Goal: Task Accomplishment & Management: Use online tool/utility

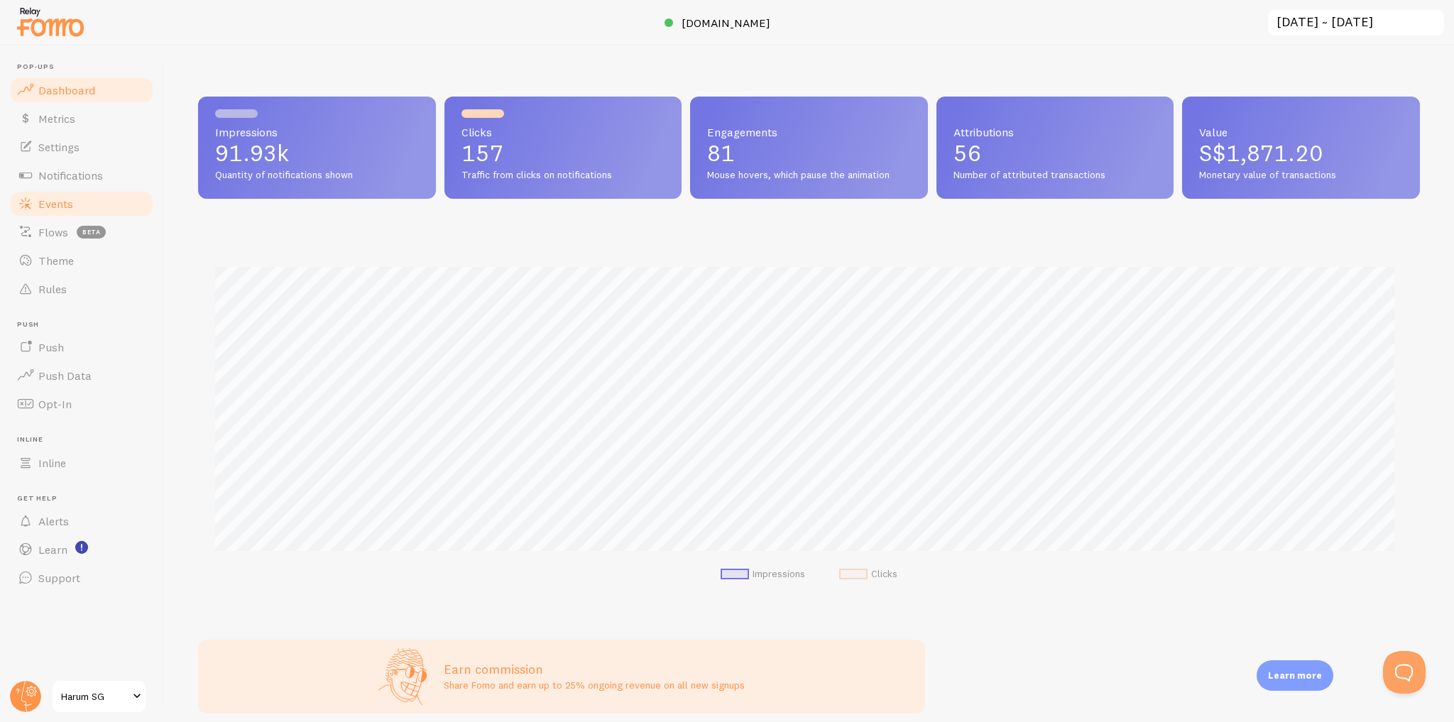
click at [98, 207] on link "Events" at bounding box center [82, 204] width 146 height 28
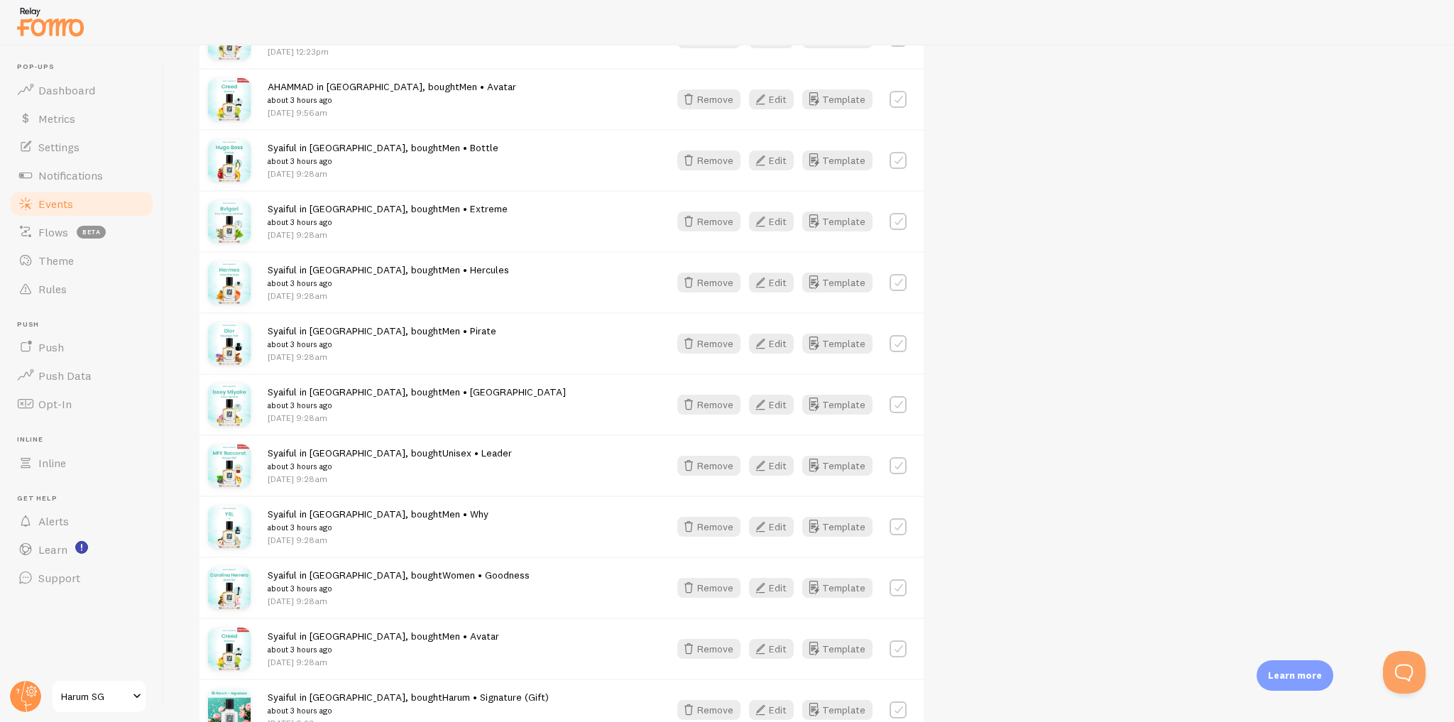
scroll to position [625, 0]
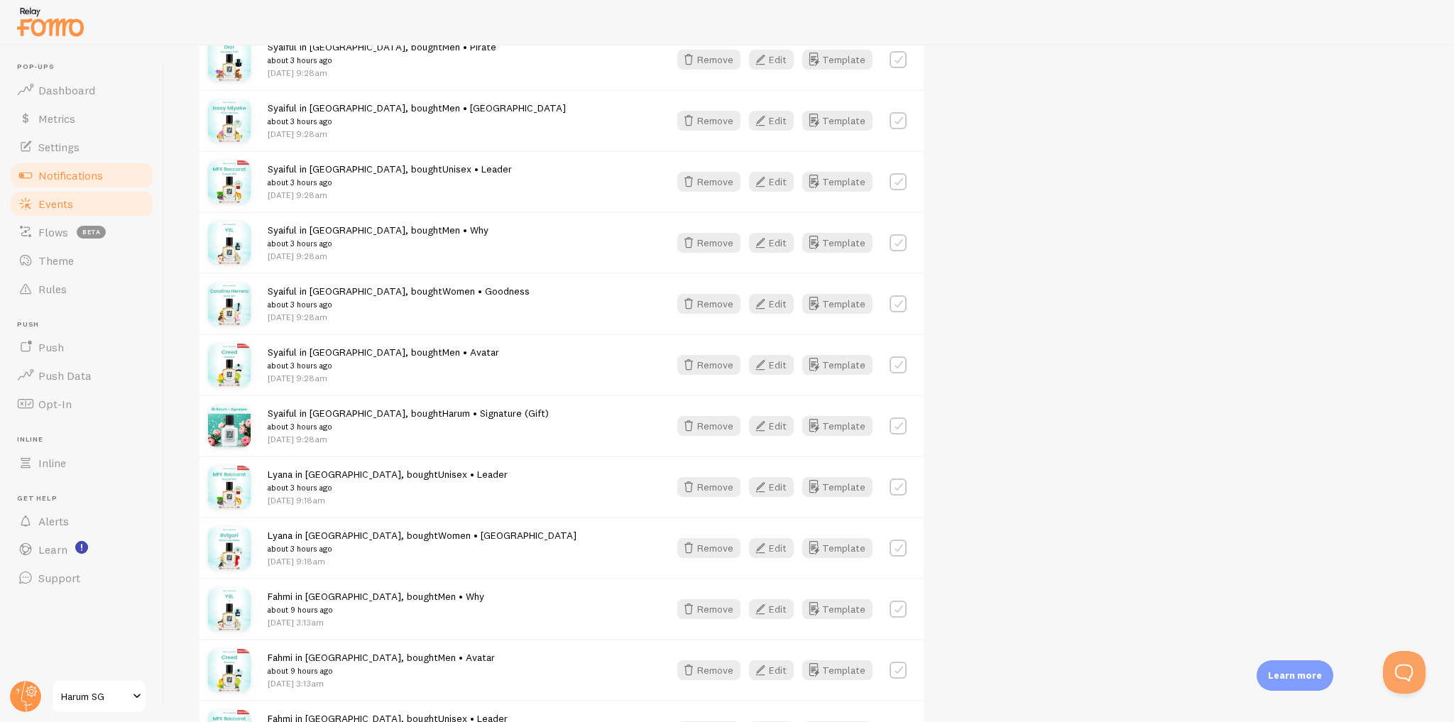
click at [113, 175] on link "Notifications" at bounding box center [82, 175] width 146 height 28
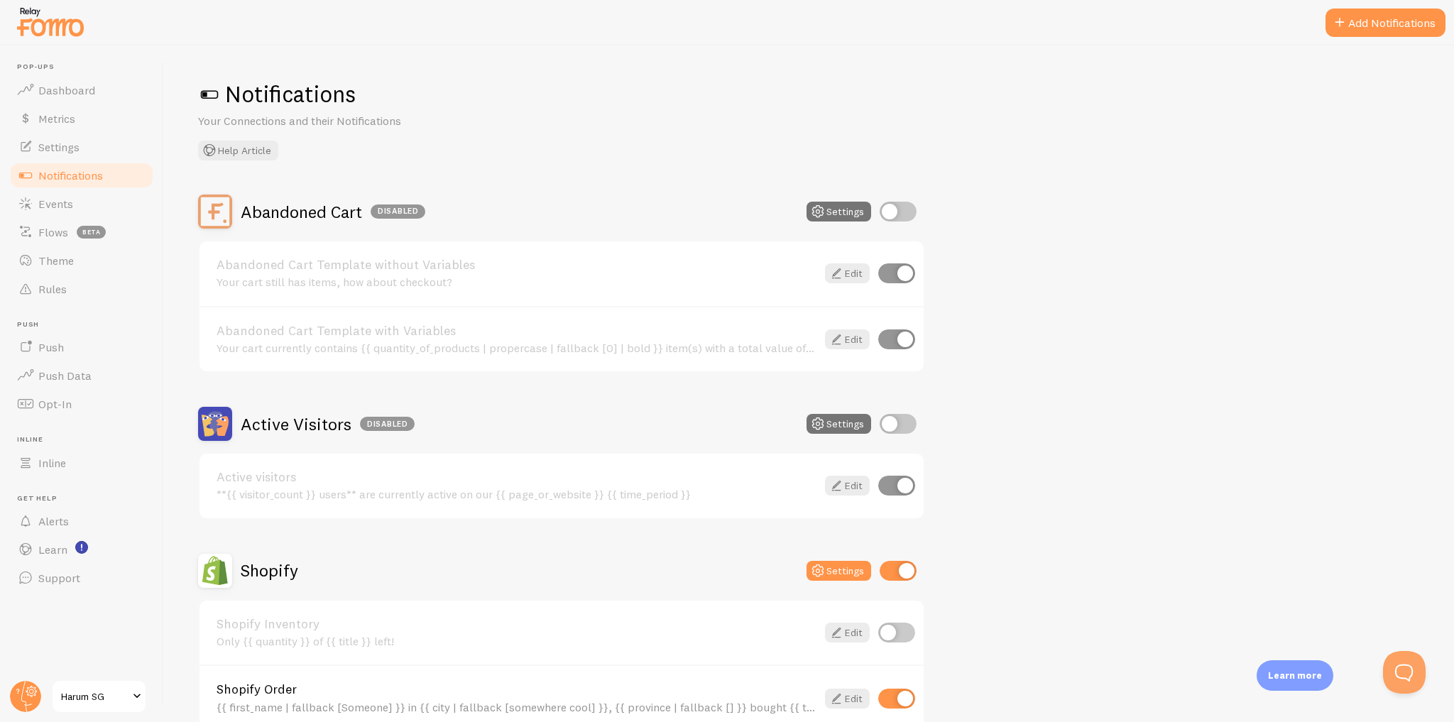
scroll to position [170, 0]
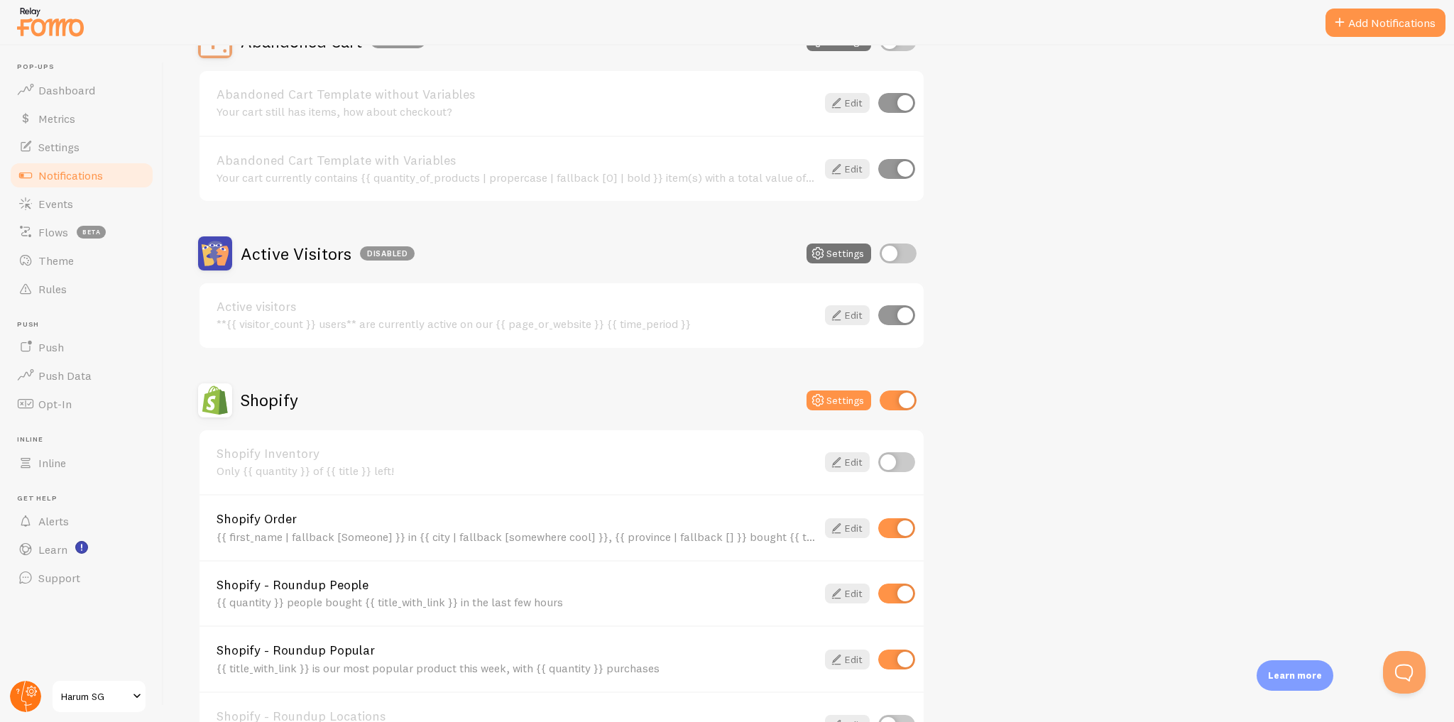
click at [34, 693] on circle at bounding box center [25, 696] width 31 height 31
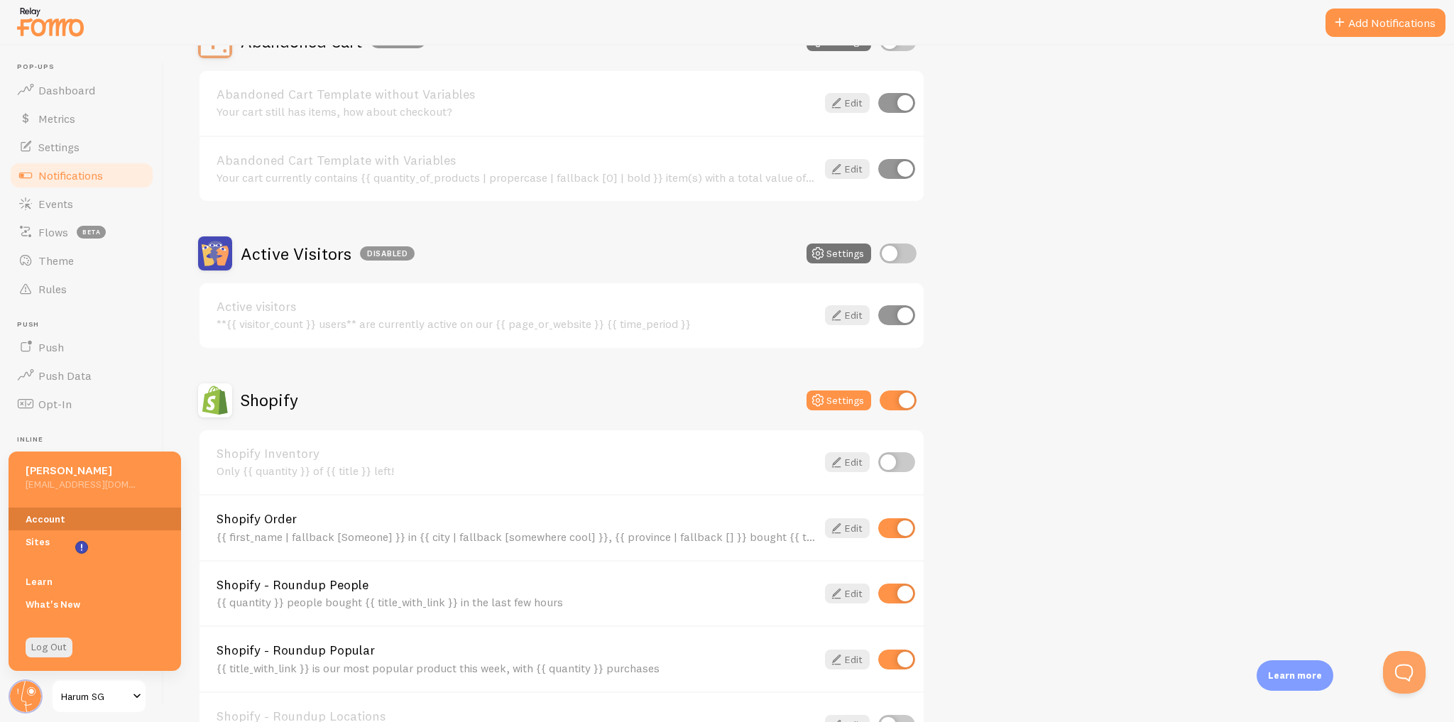
click at [68, 516] on link "Account" at bounding box center [95, 519] width 173 height 23
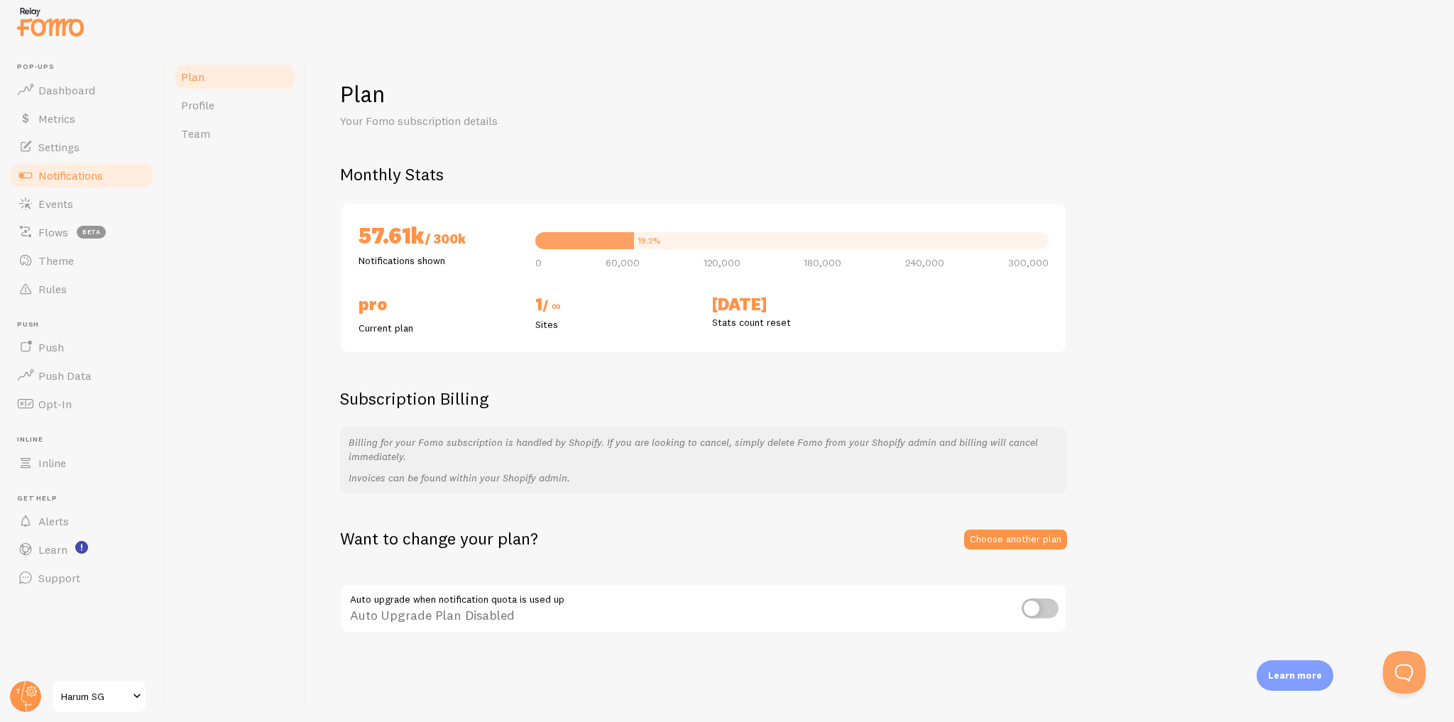
click at [87, 176] on span "Notifications" at bounding box center [70, 175] width 65 height 14
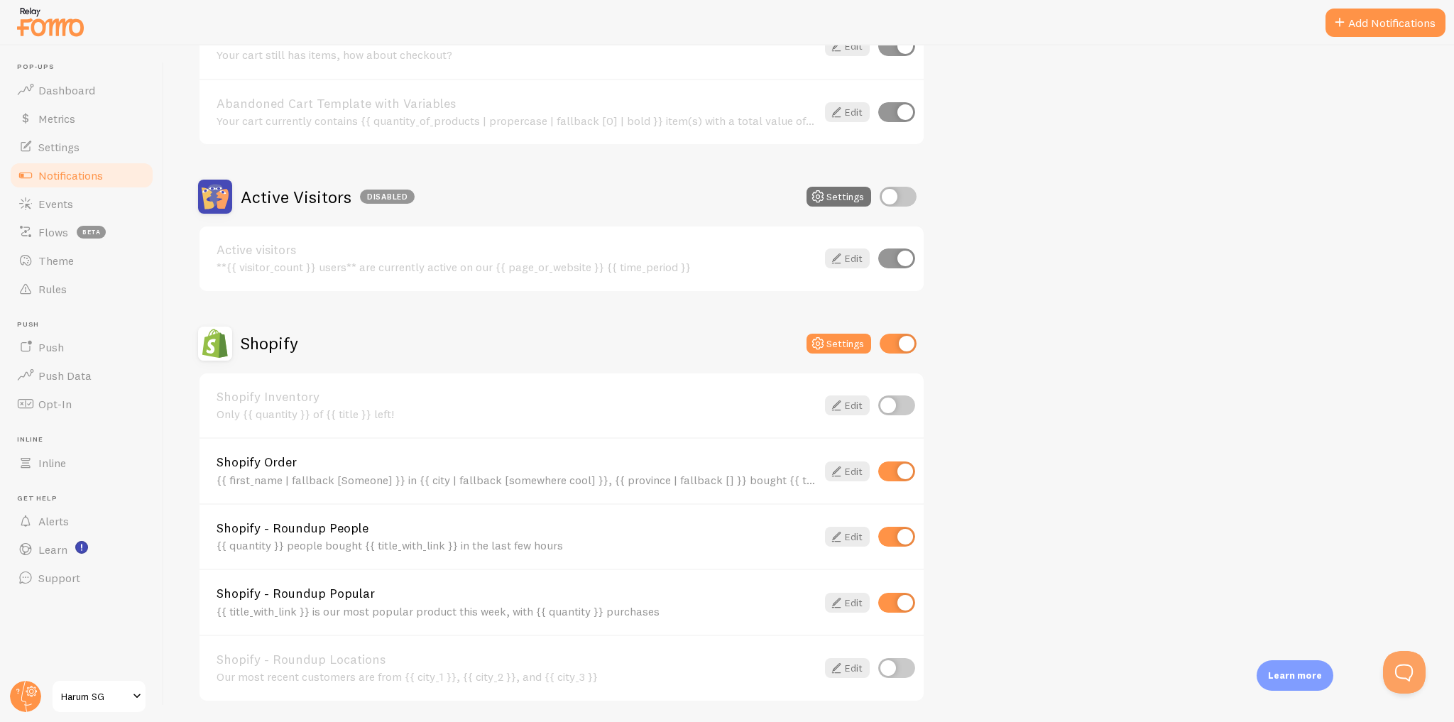
scroll to position [418, 0]
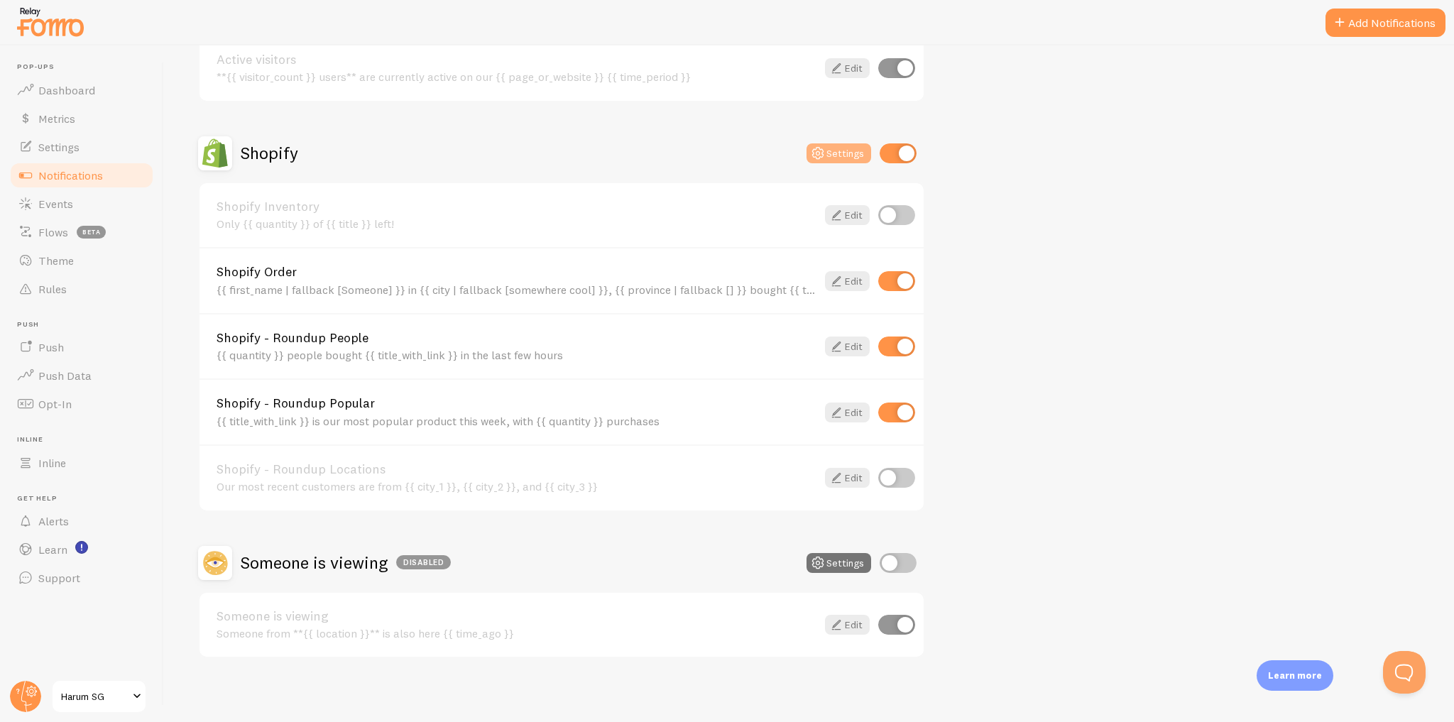
click at [815, 145] on icon at bounding box center [817, 153] width 17 height 17
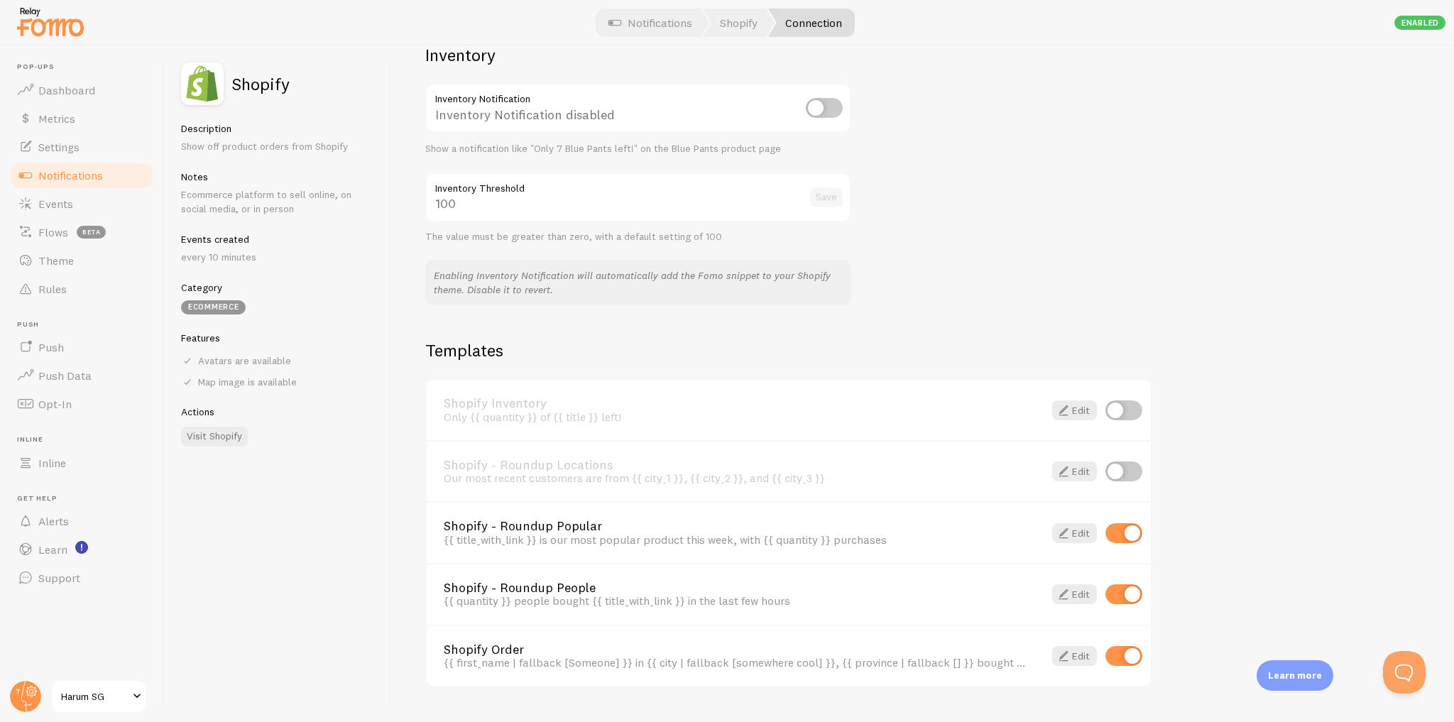
scroll to position [767, 0]
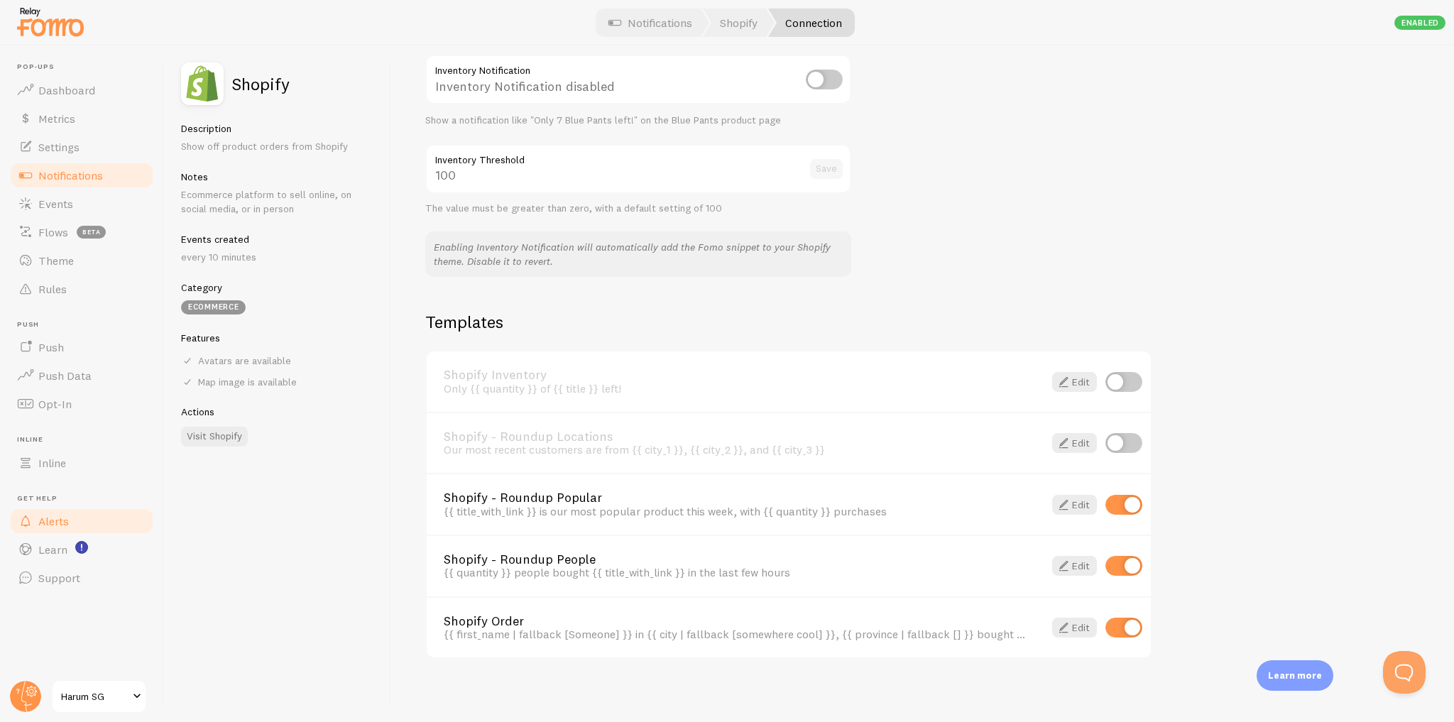
click at [95, 530] on link "Alerts" at bounding box center [82, 521] width 146 height 28
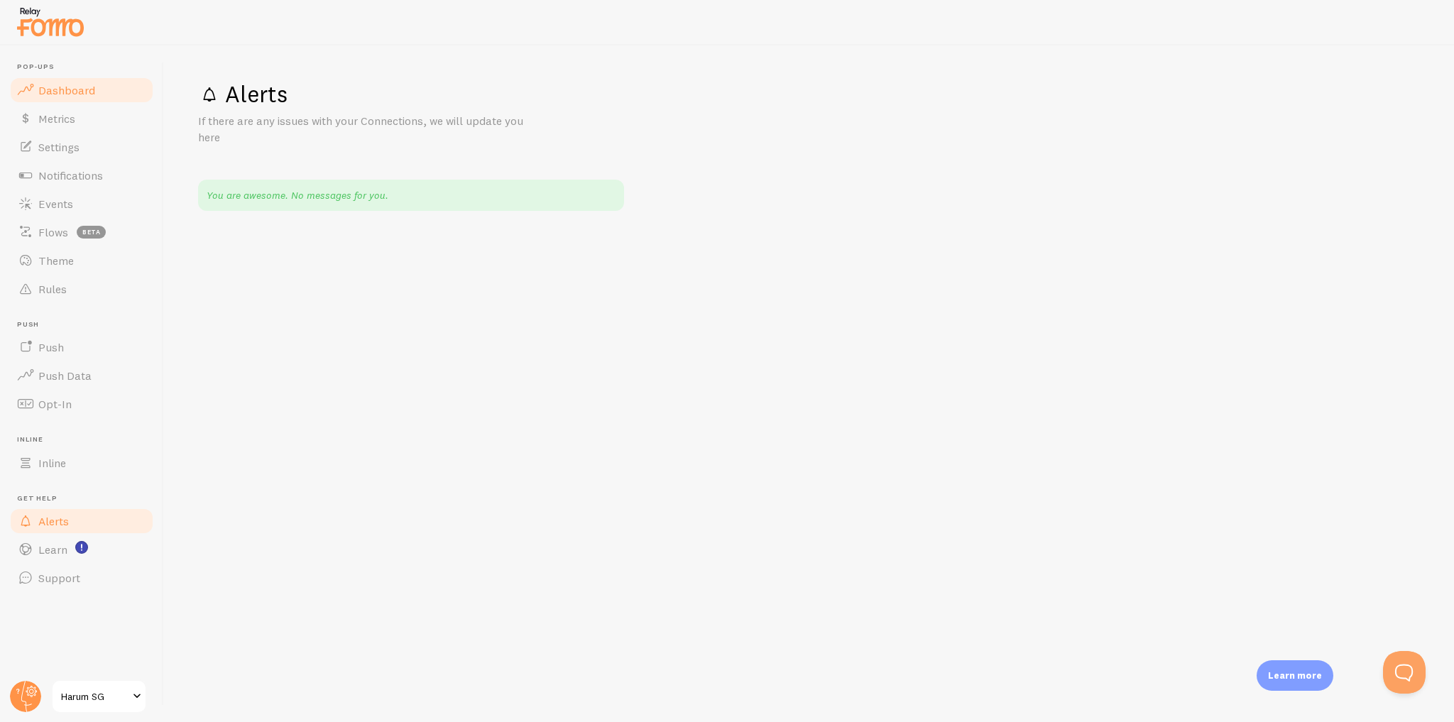
click at [114, 94] on link "Dashboard" at bounding box center [82, 90] width 146 height 28
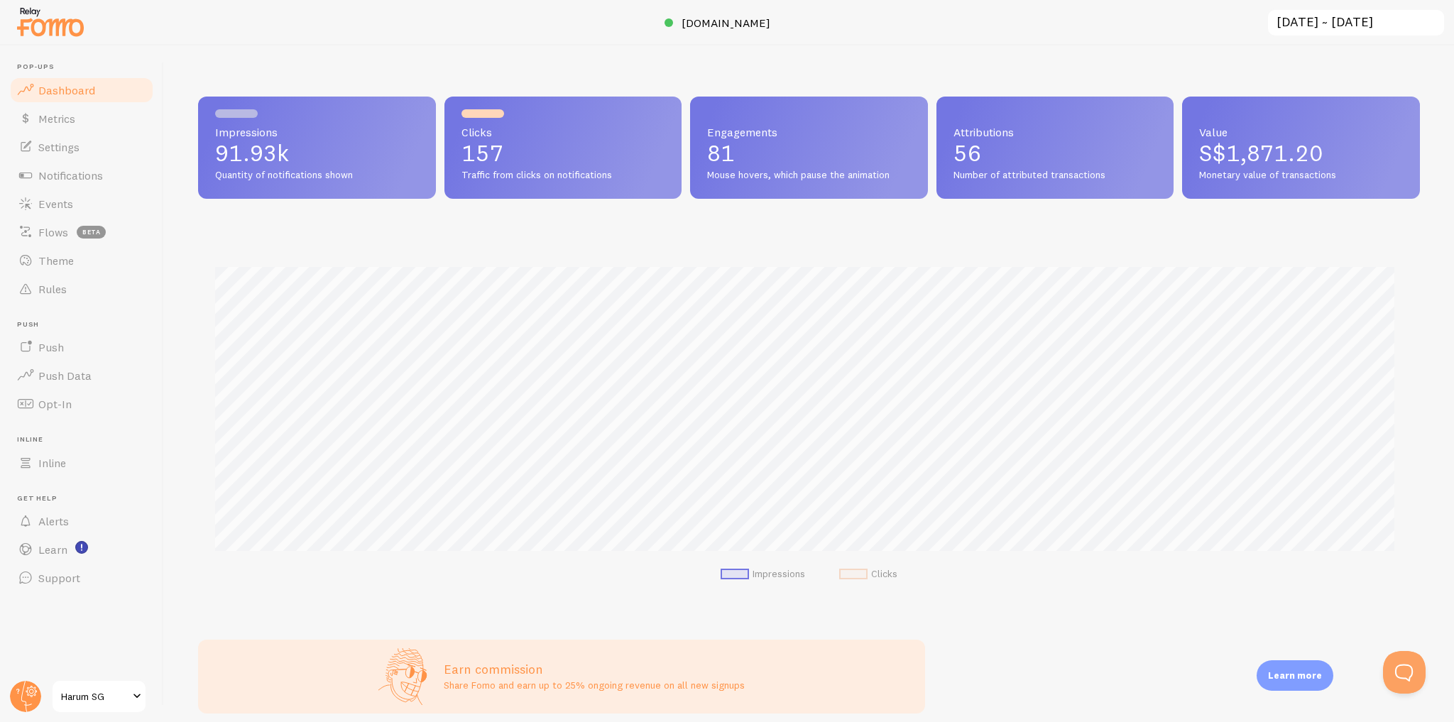
scroll to position [373, 1213]
click at [77, 126] on link "Metrics" at bounding box center [82, 118] width 146 height 28
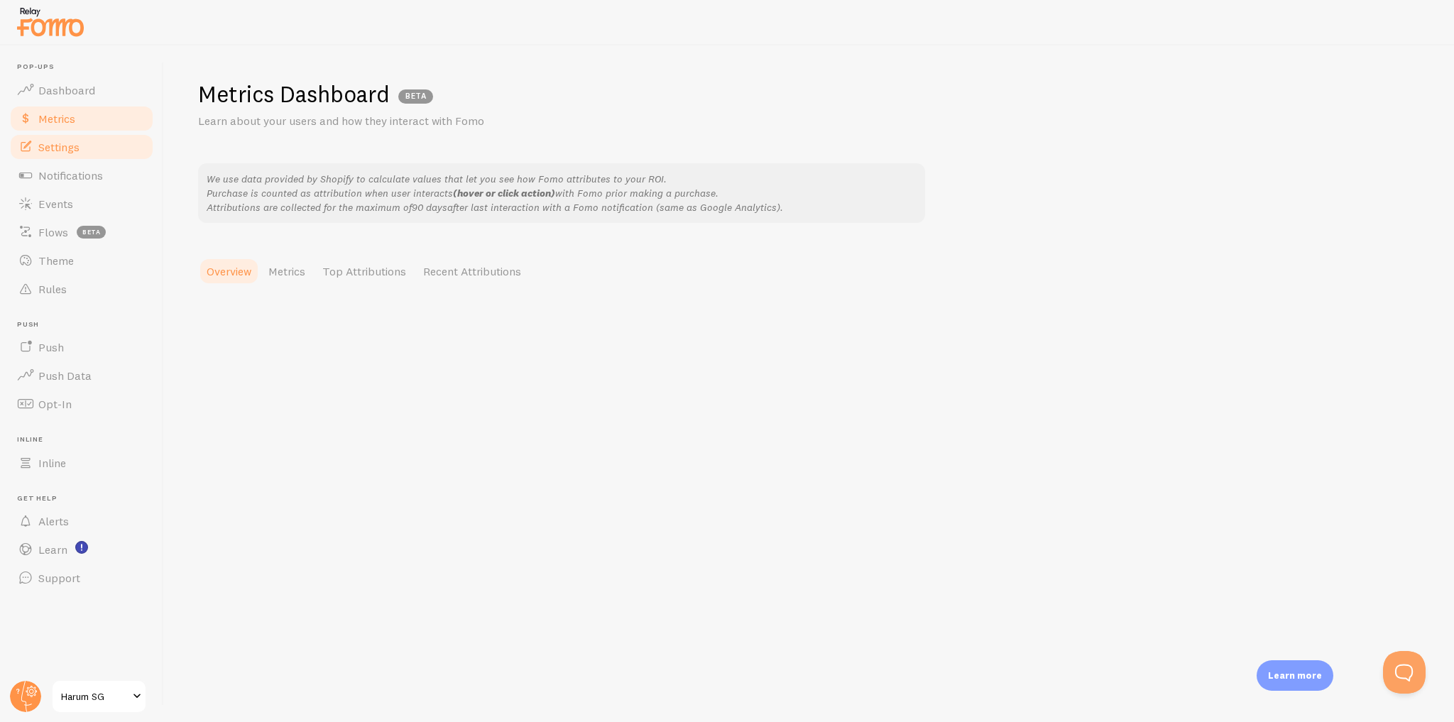
click at [108, 145] on link "Settings" at bounding box center [82, 147] width 146 height 28
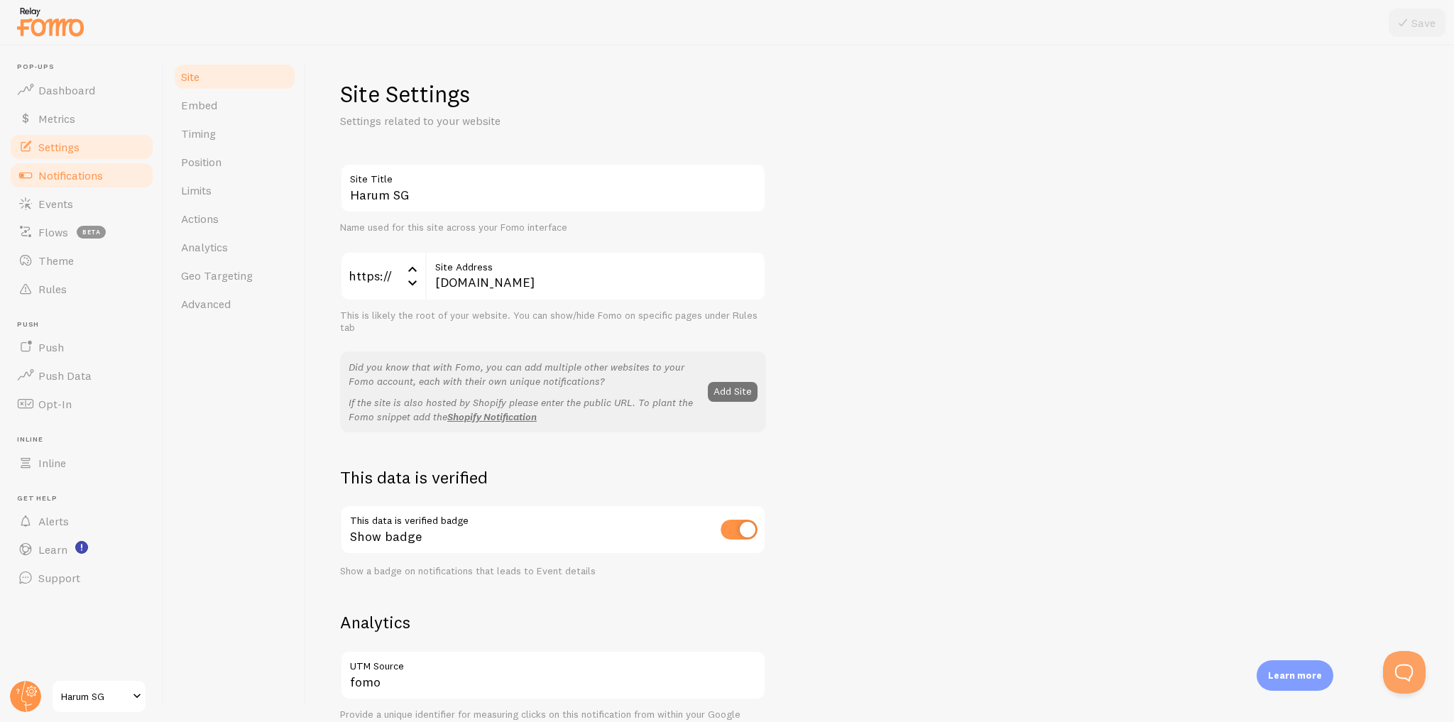
click at [109, 175] on link "Notifications" at bounding box center [82, 175] width 146 height 28
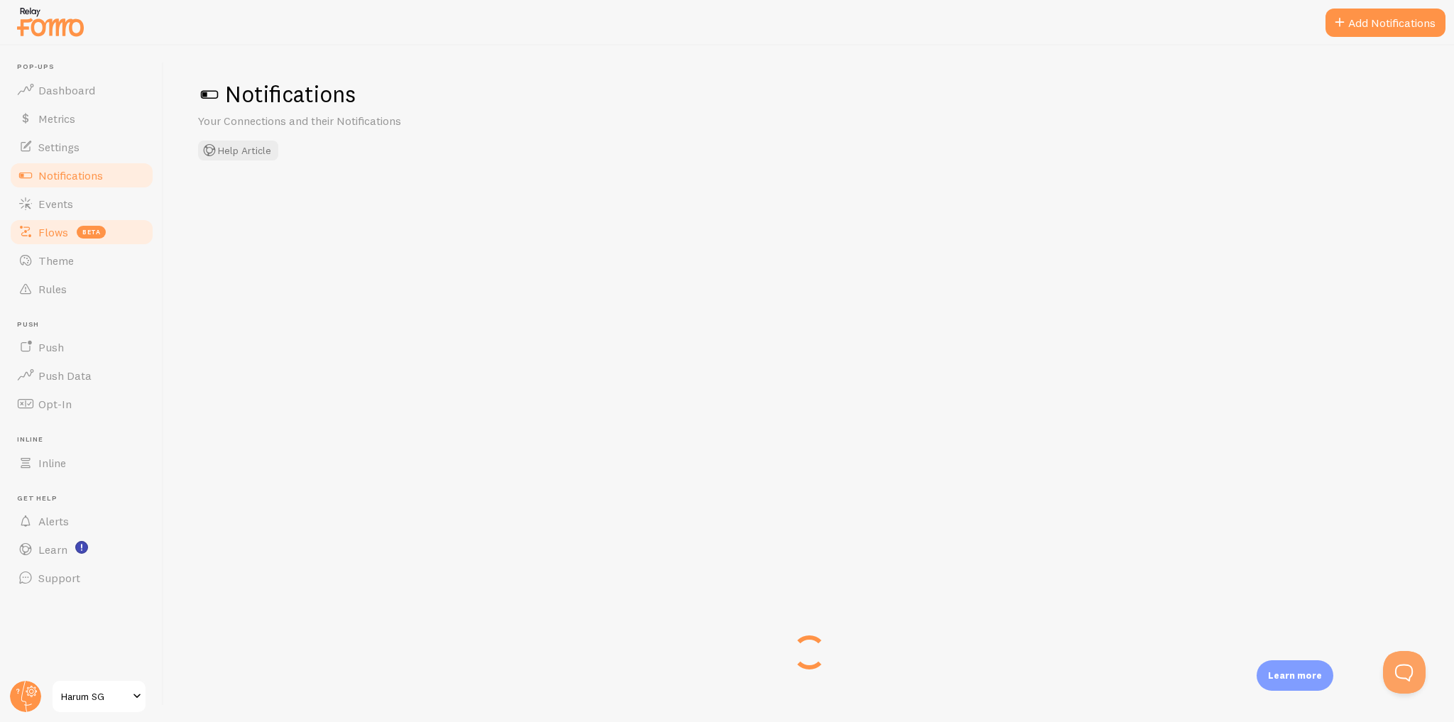
click at [129, 234] on link "Flows beta" at bounding box center [82, 232] width 146 height 28
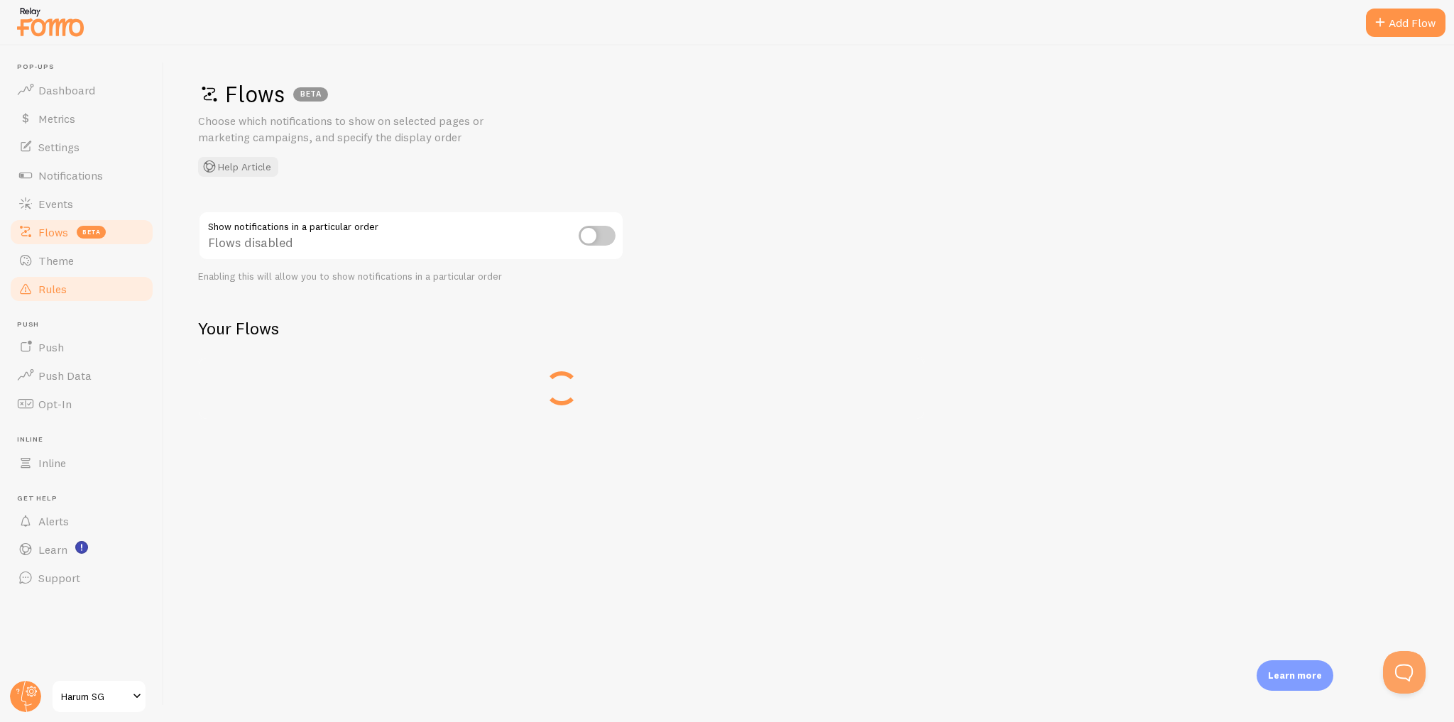
click at [104, 286] on link "Rules" at bounding box center [82, 289] width 146 height 28
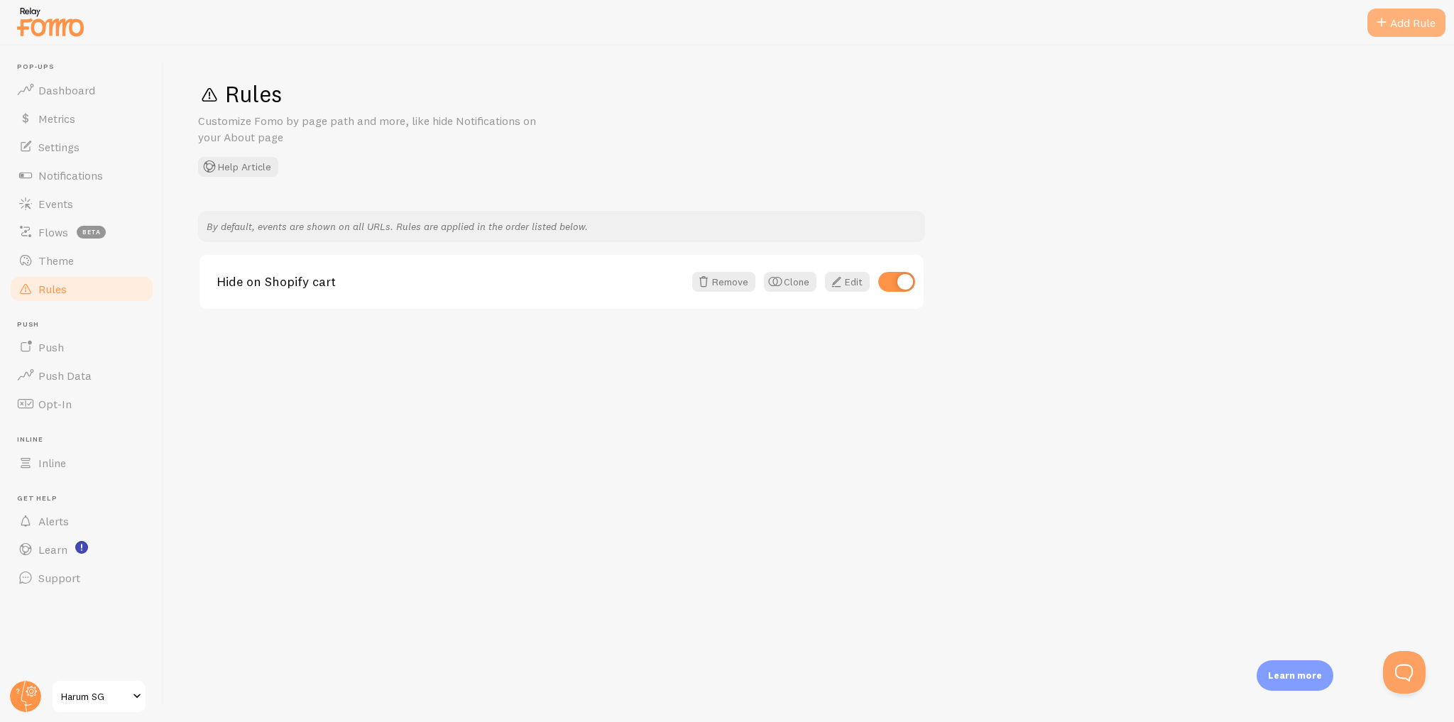
click at [1400, 31] on div "Add Rule" at bounding box center [1407, 23] width 78 height 28
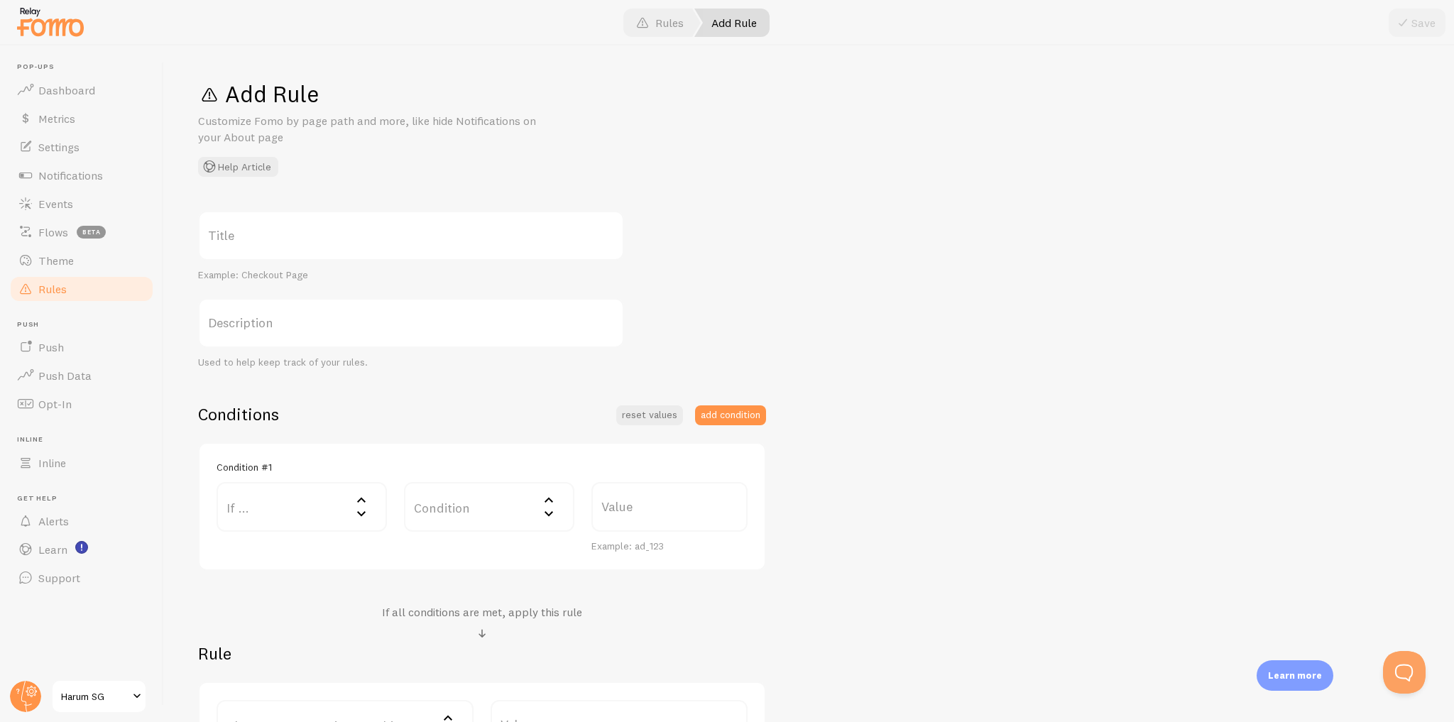
click at [361, 505] on icon at bounding box center [361, 499] width 17 height 17
click at [680, 335] on div "Title Example: Checkout Page Description Used to help keep track of your rules.…" at bounding box center [809, 489] width 1222 height 557
click at [84, 255] on link "Theme" at bounding box center [82, 260] width 146 height 28
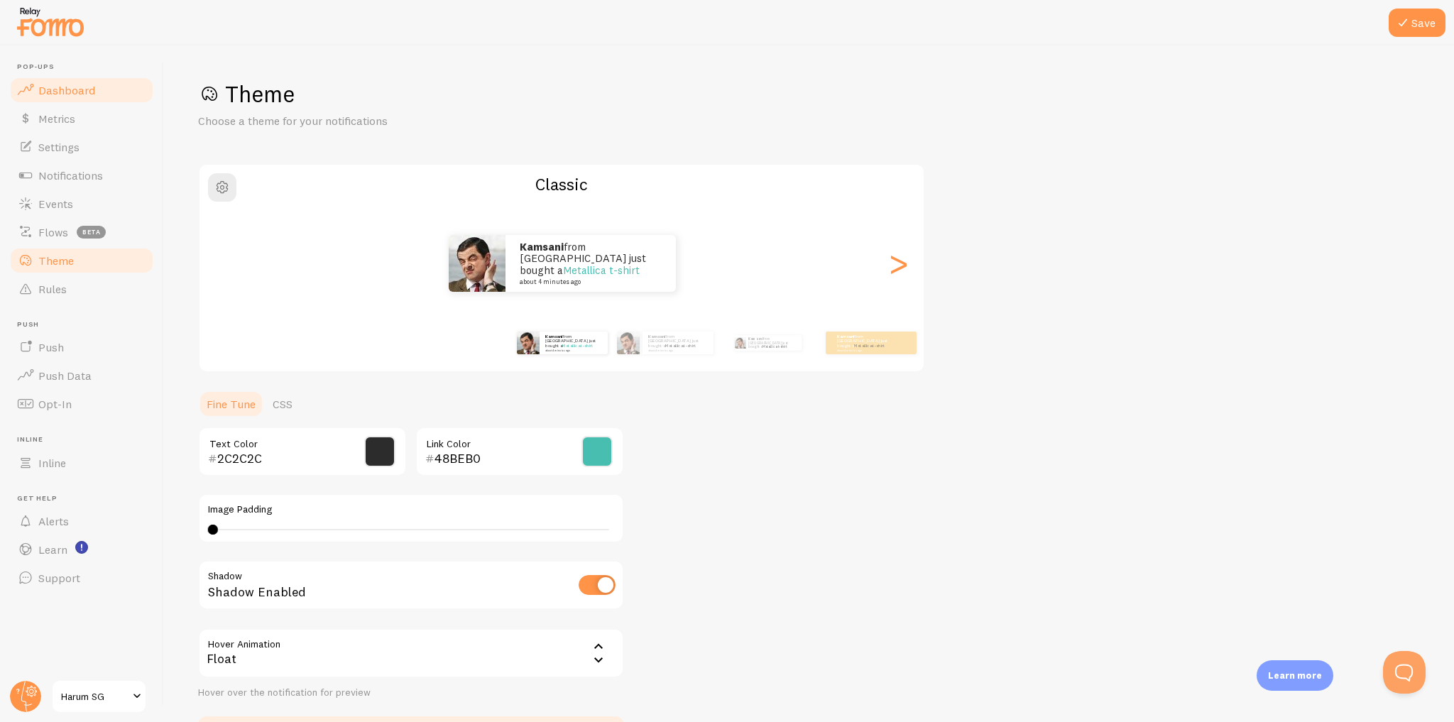
click at [107, 87] on link "Dashboard" at bounding box center [82, 90] width 146 height 28
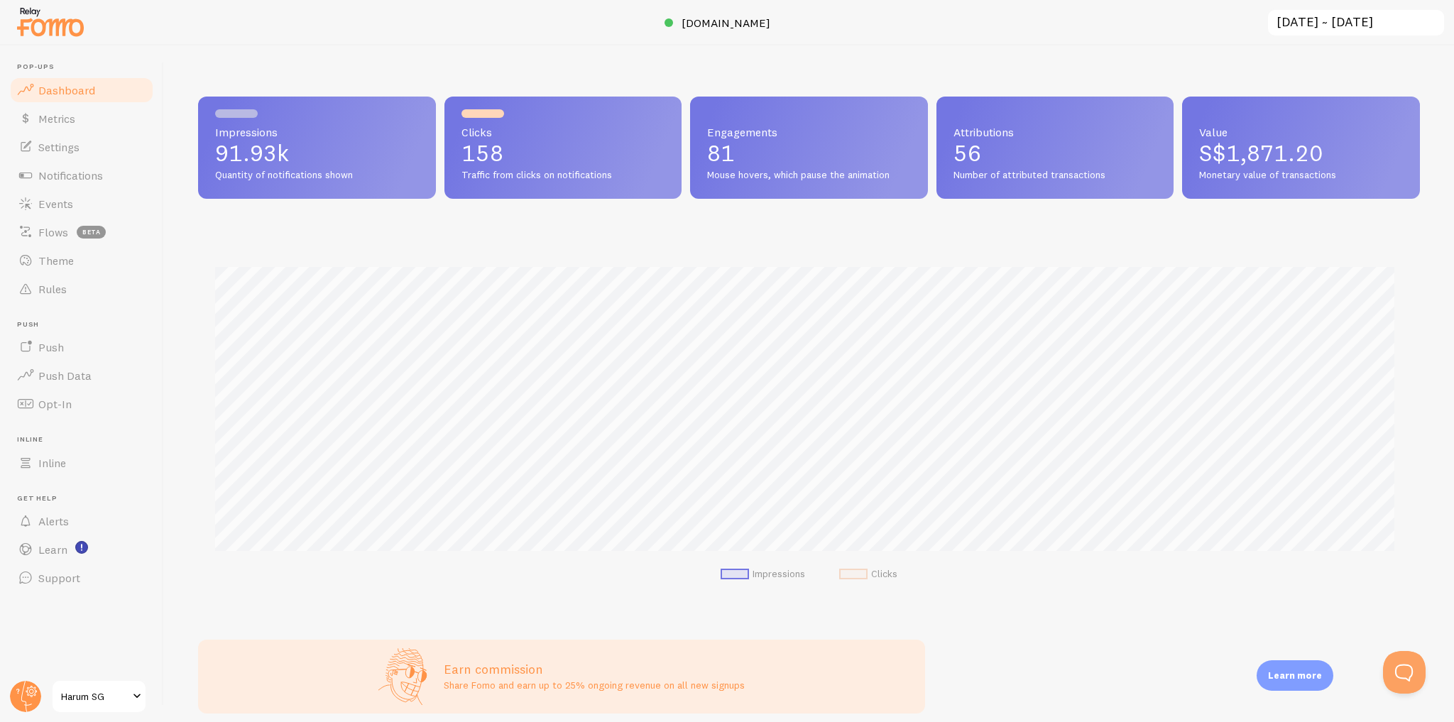
scroll to position [373, 1213]
click at [85, 28] on img at bounding box center [50, 22] width 71 height 36
